Goal: Task Accomplishment & Management: Manage account settings

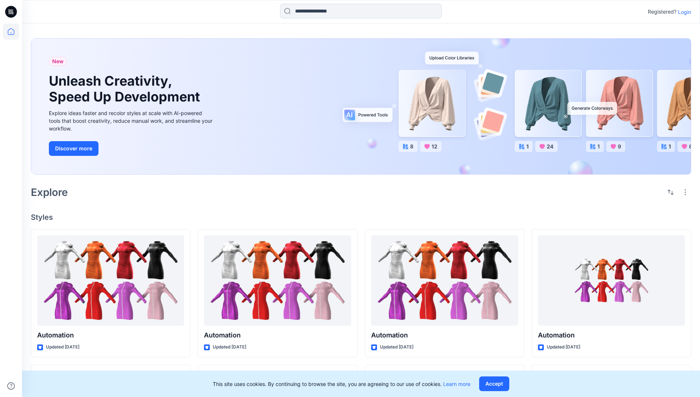
click at [683, 12] on p "Login" at bounding box center [684, 12] width 13 height 8
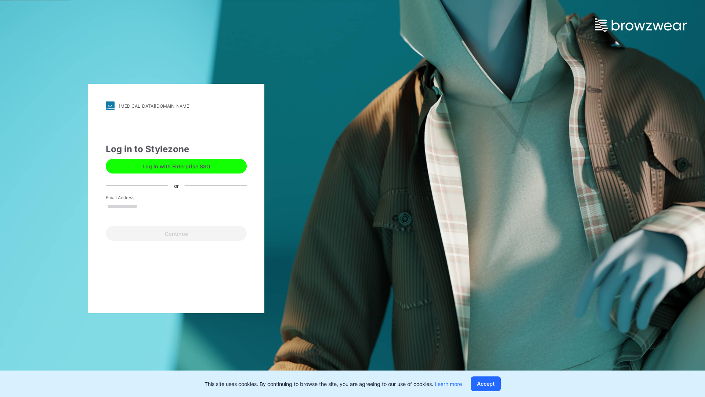
click at [145, 206] on input "Email Address" at bounding box center [176, 206] width 141 height 11
type input "**********"
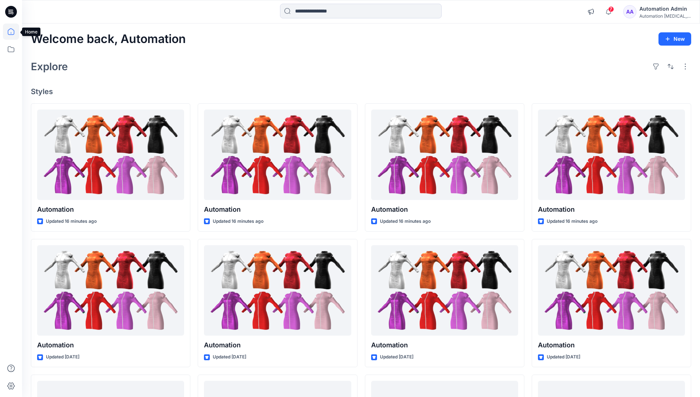
click at [14, 32] on icon at bounding box center [11, 31] width 7 height 7
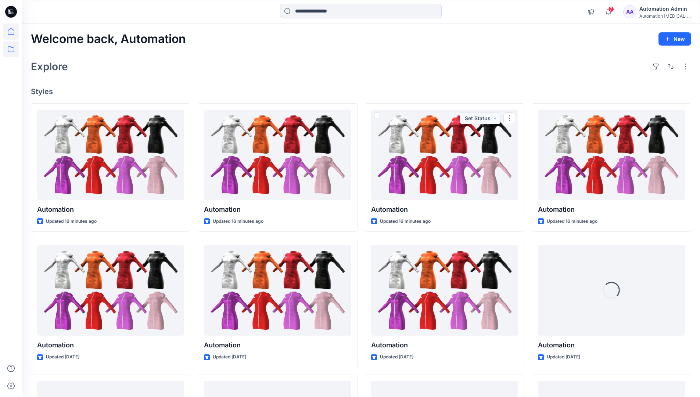
click at [10, 52] on icon at bounding box center [11, 49] width 7 height 6
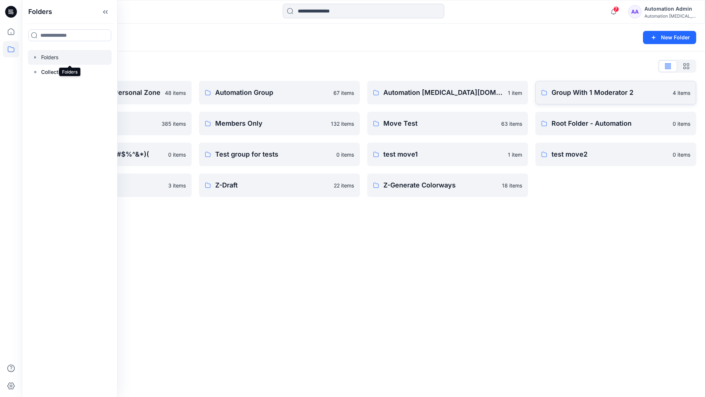
click at [580, 97] on p "Group With 1 Moderator 2" at bounding box center [610, 92] width 117 height 10
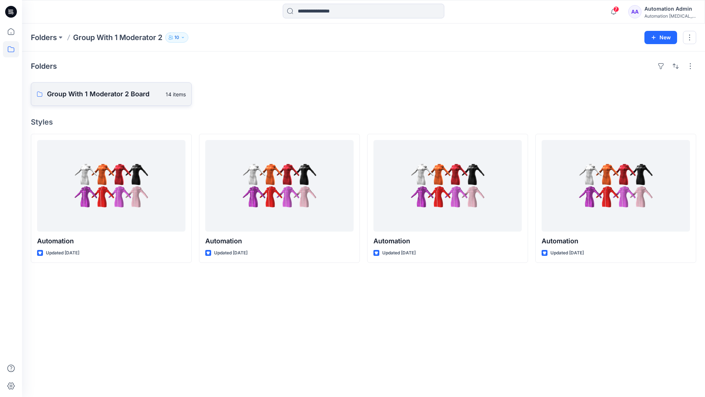
click at [130, 97] on p "Group With 1 Moderator 2 Board" at bounding box center [104, 94] width 114 height 10
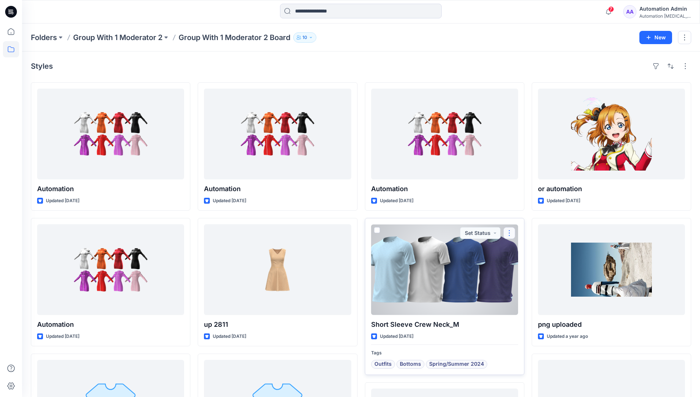
click at [508, 233] on button "button" at bounding box center [509, 233] width 12 height 12
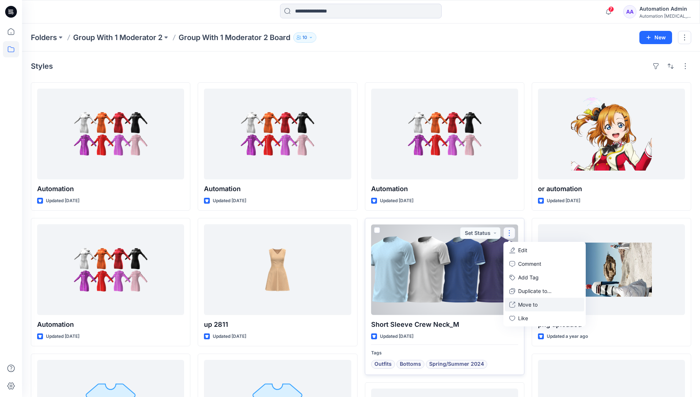
click at [528, 304] on p "Move to" at bounding box center [527, 304] width 19 height 8
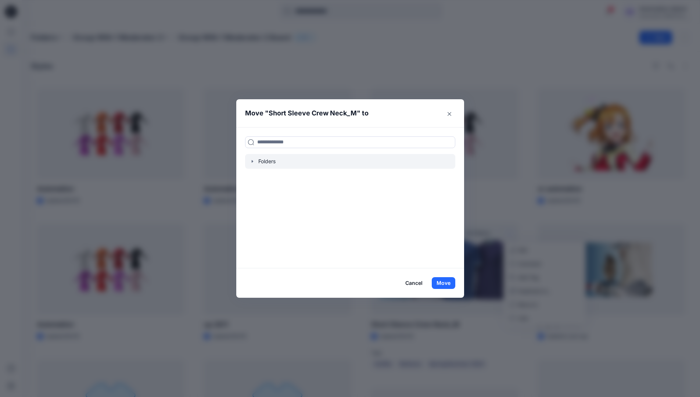
click at [255, 162] on icon "button" at bounding box center [252, 161] width 6 height 6
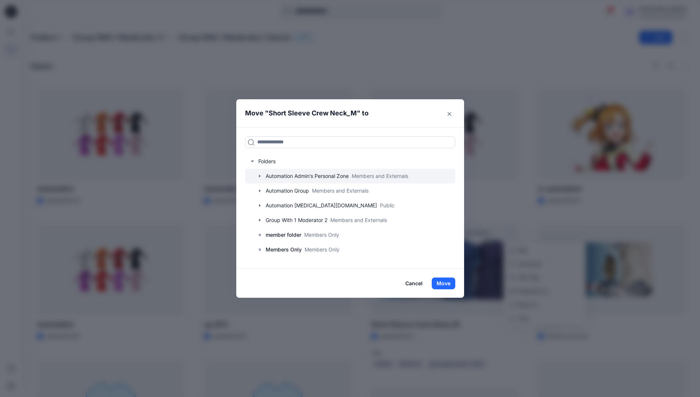
click at [260, 177] on icon "button" at bounding box center [259, 175] width 1 height 3
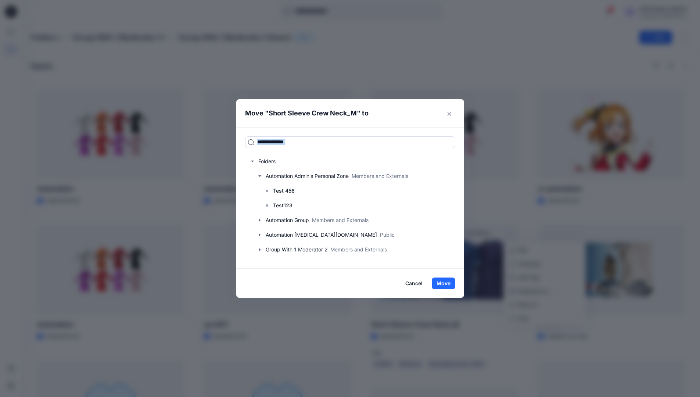
drag, startPoint x: 262, startPoint y: 177, endPoint x: 310, endPoint y: 127, distance: 68.8
click at [310, 127] on div "Folders Automation Admin's Personal Zone Members and Externals Test 456 Test123…" at bounding box center [350, 197] width 228 height 141
click at [304, 144] on input at bounding box center [350, 142] width 210 height 12
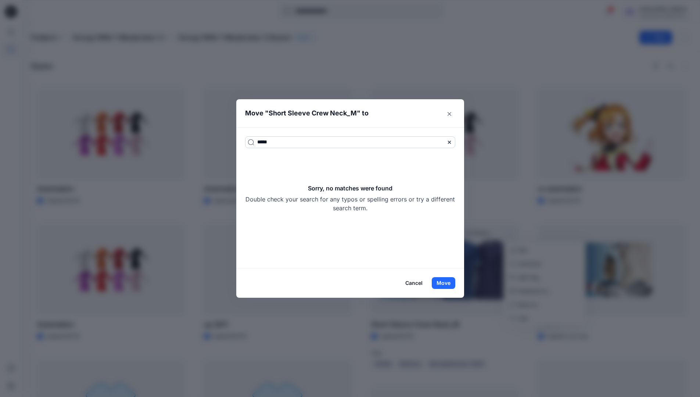
type input "*****"
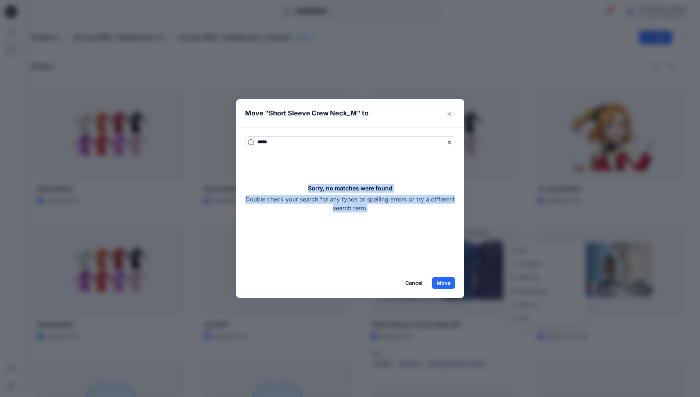
drag, startPoint x: 304, startPoint y: 144, endPoint x: 406, endPoint y: 208, distance: 120.0
click at [406, 208] on div "Sorry, no matches were found Double check your search for any typos or spelling…" at bounding box center [350, 198] width 210 height 29
click at [451, 143] on icon at bounding box center [449, 142] width 6 height 6
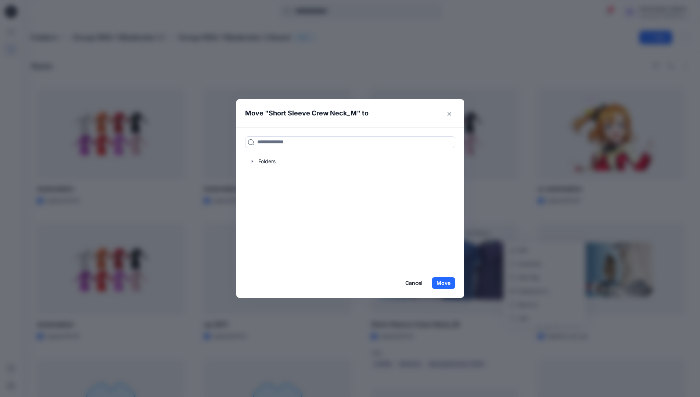
click at [255, 162] on icon "button" at bounding box center [252, 161] width 6 height 6
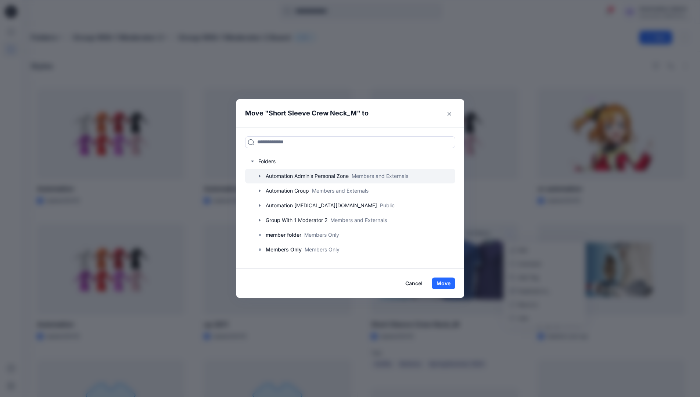
click at [260, 176] on icon "button" at bounding box center [259, 175] width 1 height 3
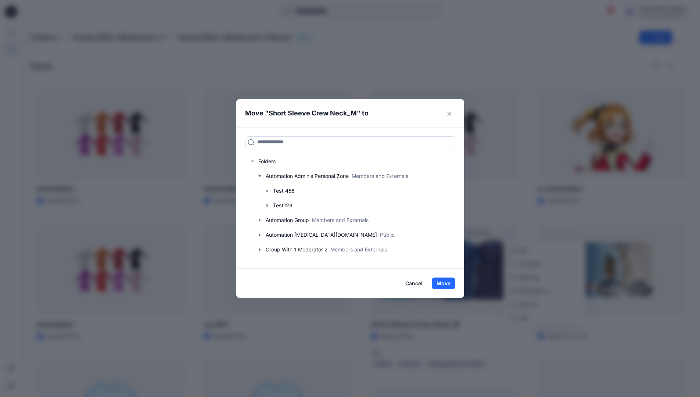
click at [420, 284] on button "Cancel" at bounding box center [413, 283] width 27 height 12
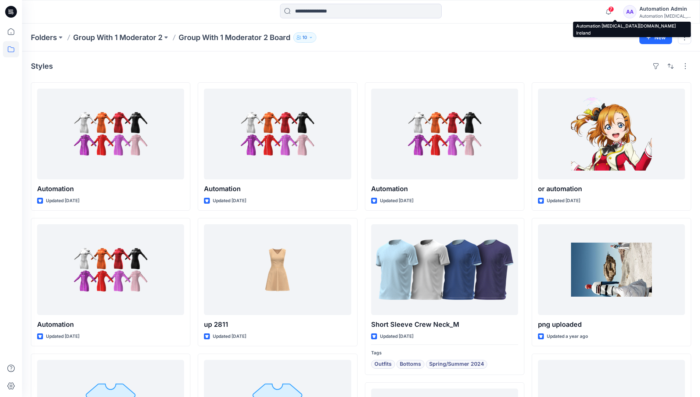
click at [659, 14] on div "Automation testim..." at bounding box center [664, 16] width 51 height 6
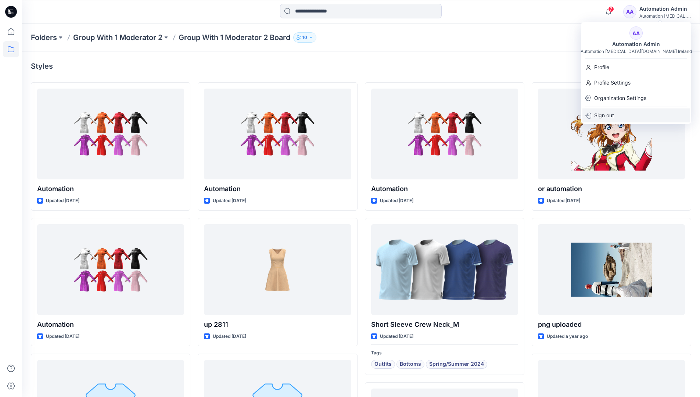
click at [598, 117] on p "Sign out" at bounding box center [604, 115] width 20 height 14
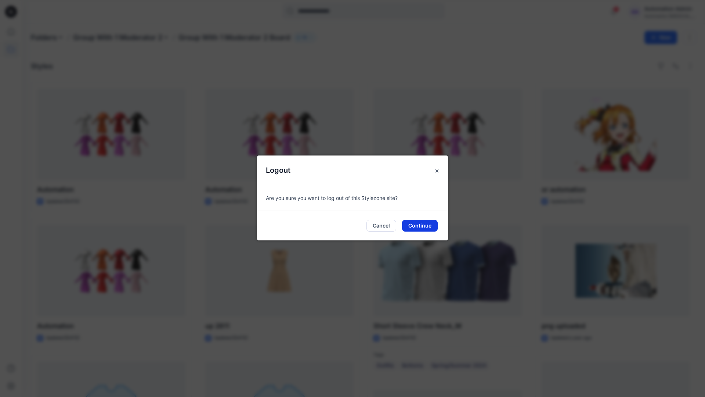
click at [424, 227] on button "Continue" at bounding box center [420, 226] width 36 height 12
